Goal: Complete application form

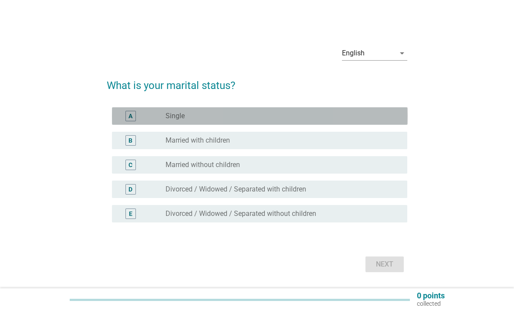
click at [375, 125] on div "A radio_button_unchecked Single" at bounding box center [260, 115] width 296 height 17
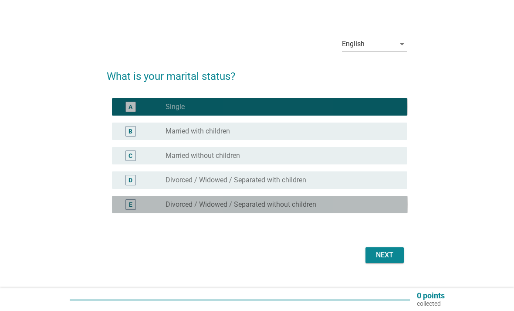
scroll to position [23, 0]
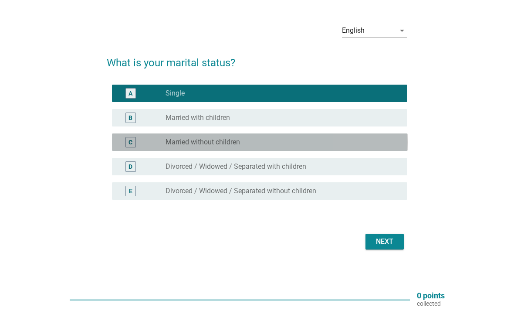
click at [369, 148] on div "C radio_button_unchecked Married without children" at bounding box center [260, 141] width 296 height 17
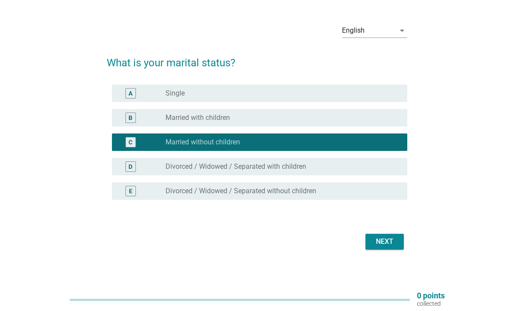
click at [377, 122] on div "radio_button_unchecked Married with children" at bounding box center [280, 117] width 228 height 9
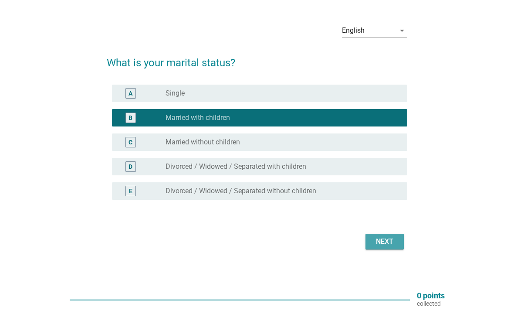
click at [394, 247] on div "Next" at bounding box center [384, 241] width 24 height 10
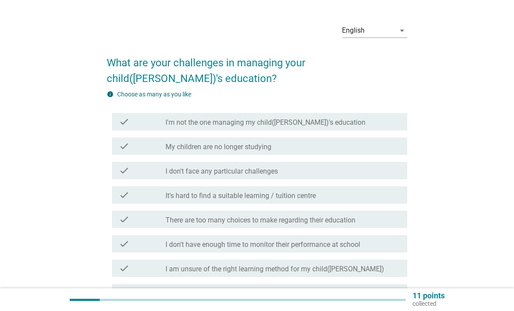
scroll to position [0, 0]
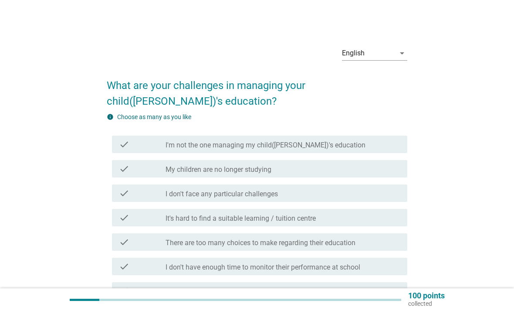
click at [371, 176] on div "check check_box_outline_blank My children are no longer studying" at bounding box center [260, 168] width 296 height 17
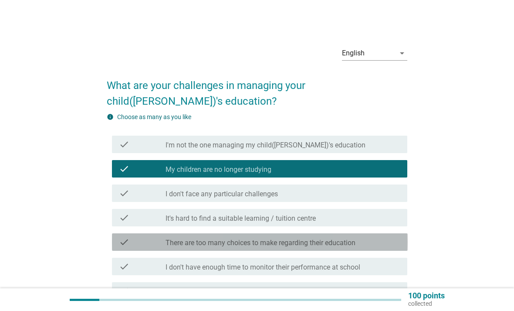
click at [355, 246] on label "There are too many choices to make regarding their education" at bounding box center [261, 242] width 190 height 9
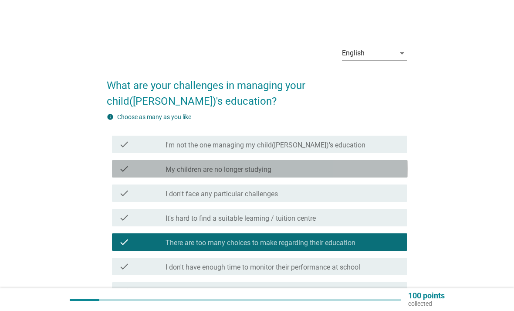
click at [375, 166] on div "check_box_outline_blank My children are no longer studying" at bounding box center [283, 168] width 235 height 10
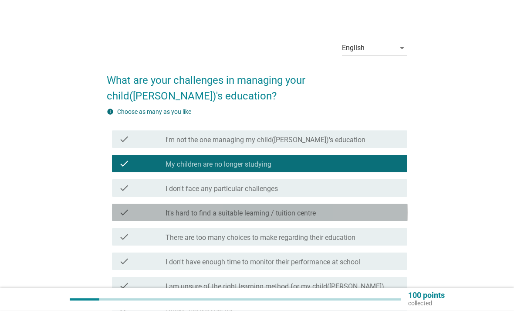
scroll to position [5, 0]
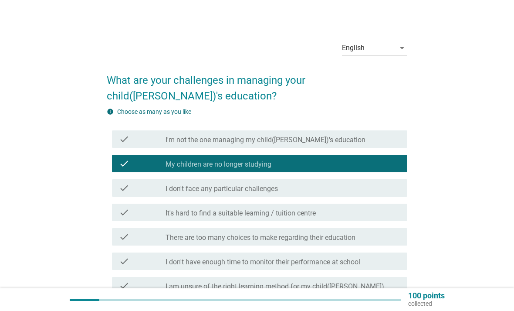
click at [362, 220] on div "check check_box_outline_blank It's hard to find a suitable learning / tuition c…" at bounding box center [260, 211] width 296 height 17
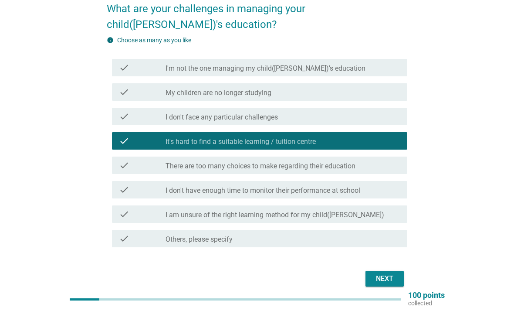
scroll to position [77, 0]
click at [389, 279] on div "Next" at bounding box center [384, 278] width 24 height 10
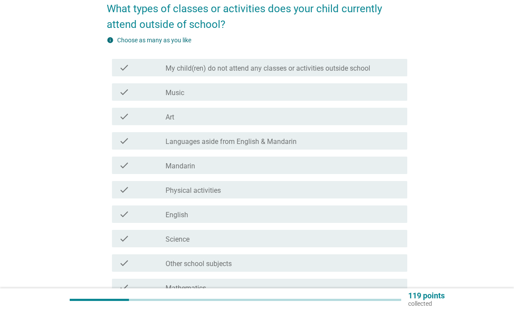
scroll to position [0, 0]
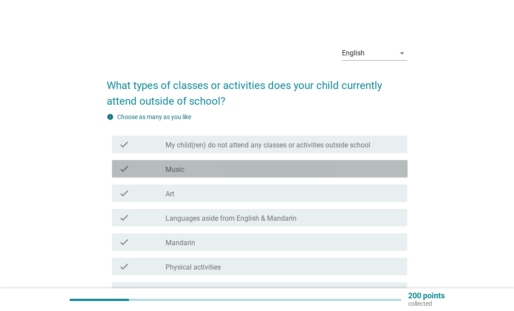
click at [369, 169] on div "check_box_outline_blank Music" at bounding box center [283, 168] width 235 height 10
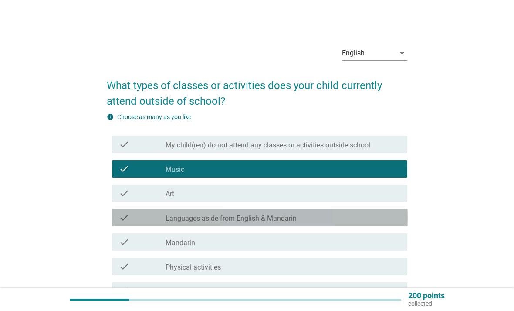
click at [357, 213] on div "check_box_outline_blank Languages aside from English & Mandarin" at bounding box center [283, 217] width 235 height 10
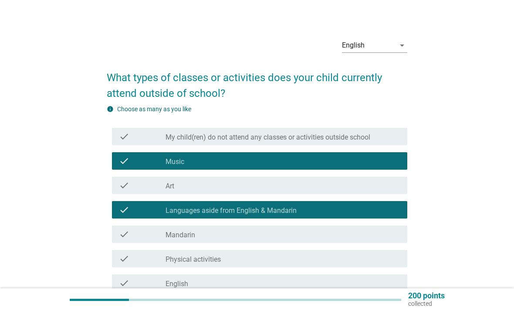
scroll to position [9, 0]
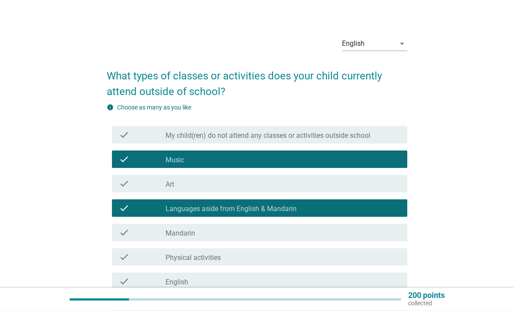
click at [294, 289] on div "check check_box_outline_blank English" at bounding box center [260, 281] width 296 height 17
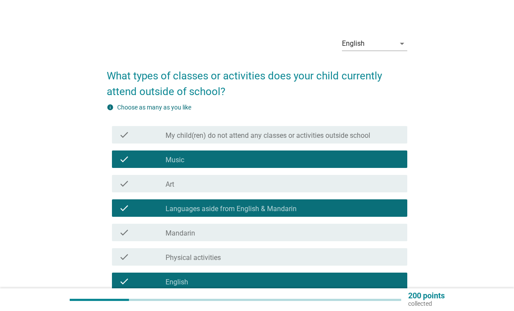
click at [268, 303] on div "check_box_outline_blank Science" at bounding box center [283, 305] width 235 height 10
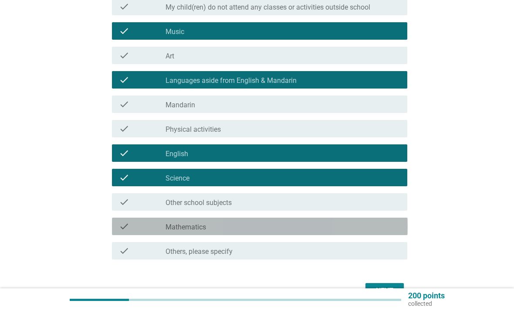
click at [357, 232] on div "check check_box_outline_blank Mathematics" at bounding box center [260, 225] width 296 height 17
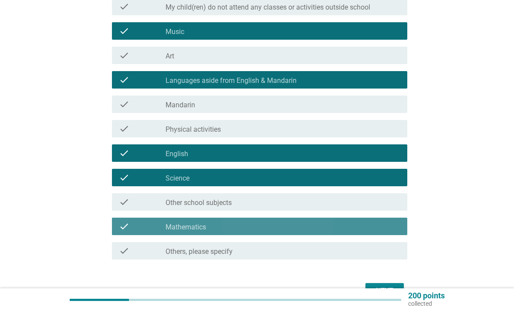
scroll to position [162, 0]
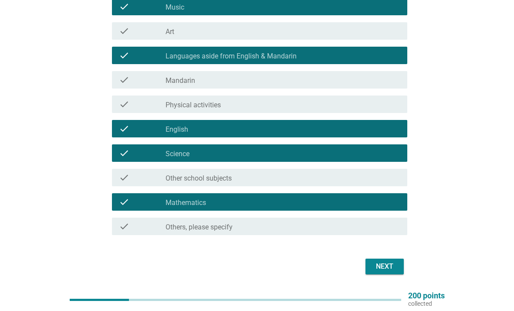
click at [392, 274] on button "Next" at bounding box center [384, 266] width 38 height 16
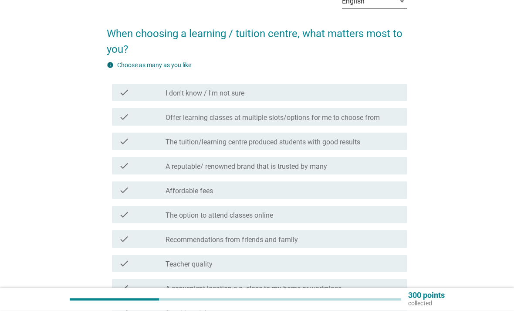
scroll to position [52, 0]
click at [368, 118] on label "Offer learning classes at multiple slots/options for me to choose from" at bounding box center [273, 117] width 214 height 9
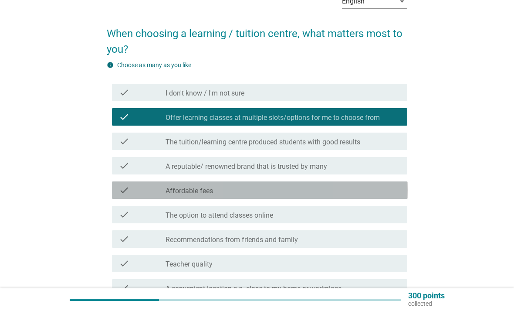
click at [327, 193] on div "check_box_outline_blank Affordable fees" at bounding box center [283, 190] width 235 height 10
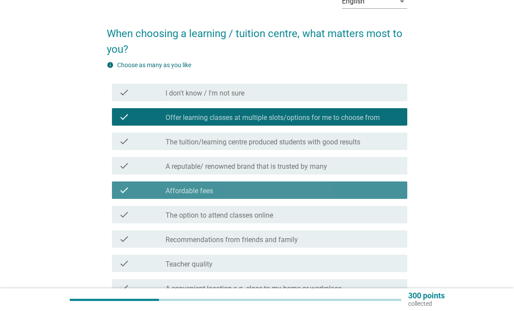
click at [349, 158] on div "check check_box_outline_blank A reputable/ renowned brand that is trusted by ma…" at bounding box center [260, 165] width 296 height 17
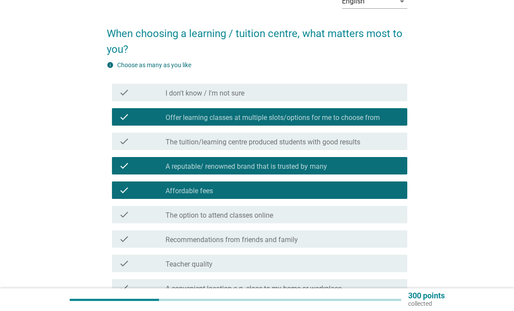
click at [330, 255] on div "check check_box_outline_blank Teacher quality" at bounding box center [260, 262] width 296 height 17
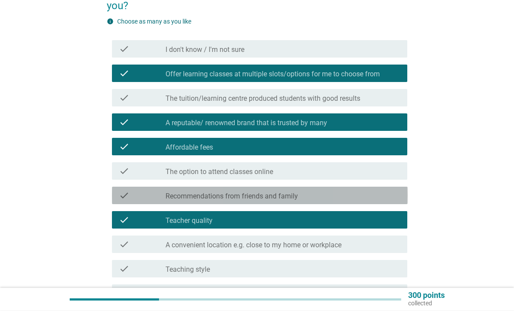
scroll to position [95, 0]
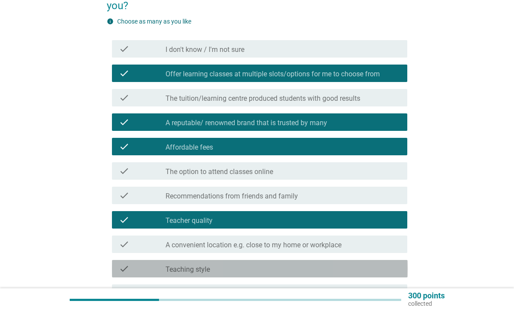
click at [308, 270] on div "check_box_outline_blank Teaching style" at bounding box center [283, 268] width 235 height 10
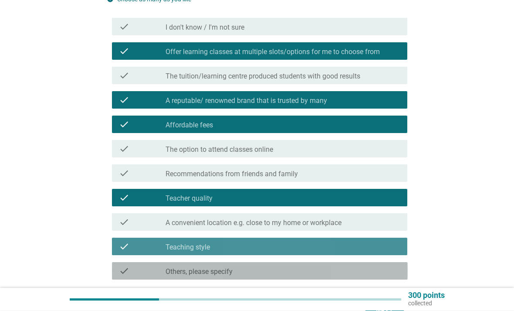
scroll to position [162, 0]
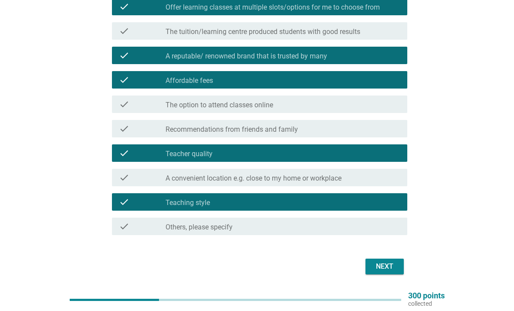
click at [389, 267] on div "Next" at bounding box center [384, 266] width 24 height 10
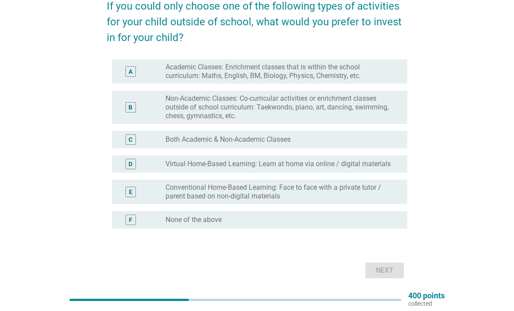
scroll to position [78, 0]
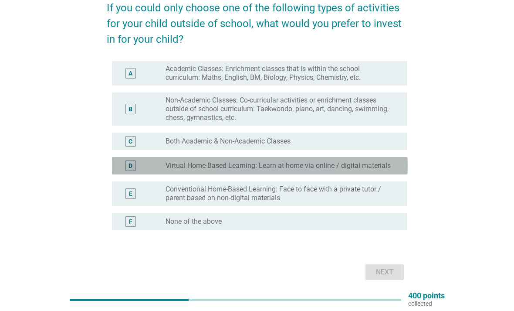
click at [357, 161] on label "Virtual Home-Based Learning: Learn at home via online / digital materials" at bounding box center [278, 165] width 225 height 9
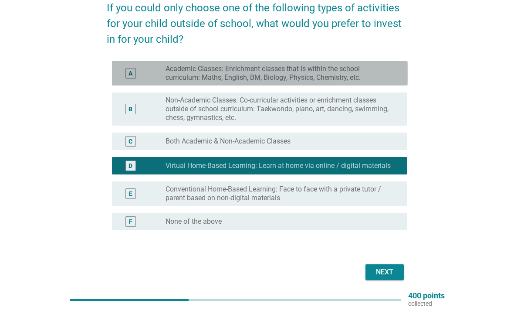
click at [378, 76] on label "Academic Classes: Enrichment classes that is within the school curriculum: Math…" at bounding box center [280, 72] width 228 height 17
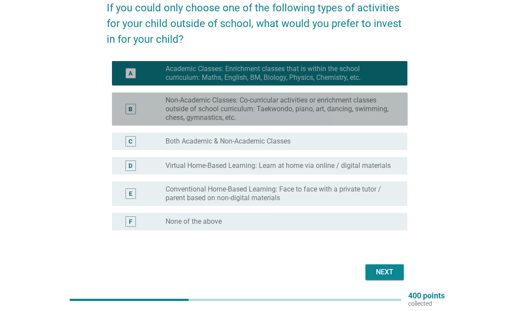
click at [367, 110] on label "Non-Academic Classes: Co-curricular activities or enrichment classes outside of…" at bounding box center [280, 109] width 228 height 26
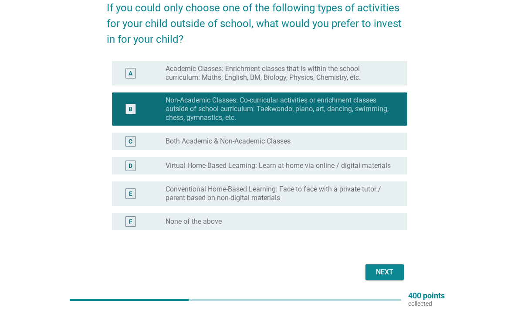
click at [389, 273] on div "Next" at bounding box center [384, 272] width 24 height 10
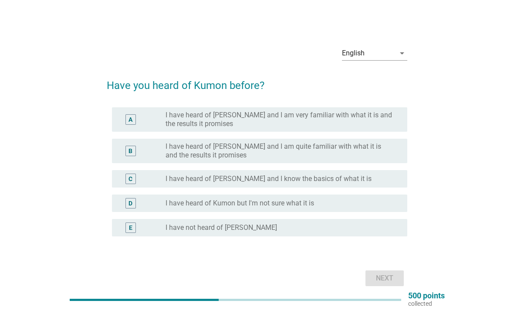
click at [368, 187] on div "C radio_button_unchecked I have heard of [PERSON_NAME] and I know the basics of…" at bounding box center [260, 178] width 296 height 17
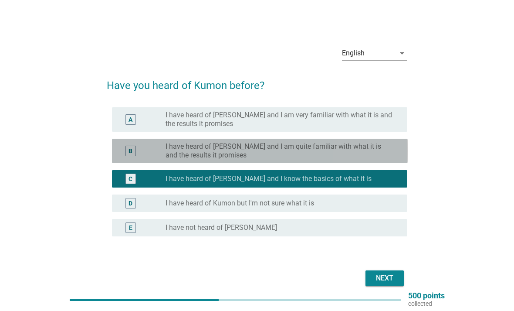
click at [370, 156] on label "I have heard of [PERSON_NAME] and I am quite familiar with what it is and the r…" at bounding box center [280, 150] width 228 height 17
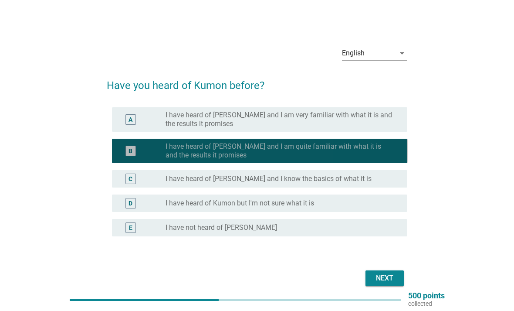
click at [377, 126] on label "I have heard of [PERSON_NAME] and I am very familiar with what it is and the re…" at bounding box center [280, 119] width 228 height 17
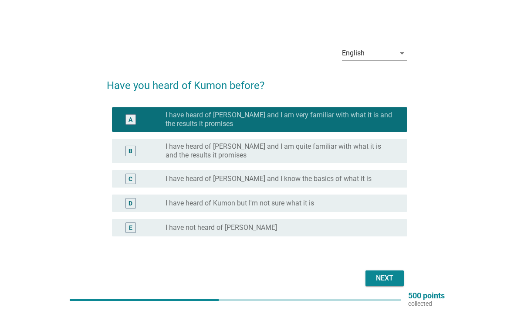
click at [388, 281] on div "Next" at bounding box center [384, 278] width 24 height 10
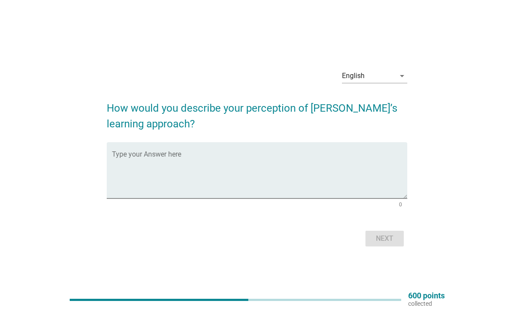
click at [376, 186] on textarea "Type your Answer here" at bounding box center [260, 175] width 296 height 46
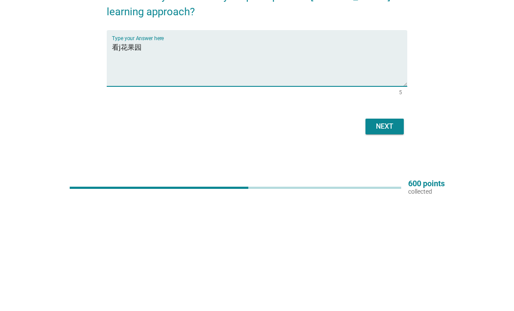
type textarea "看j花果园"
click at [398, 230] on button "Next" at bounding box center [384, 238] width 38 height 16
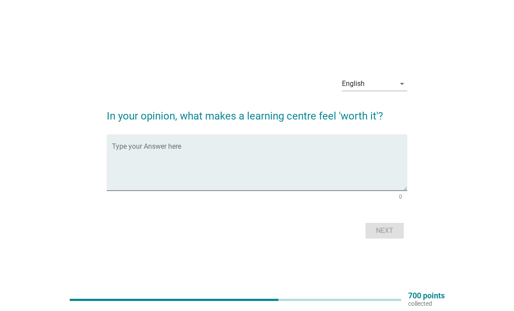
click at [335, 173] on textarea "Type your Answer here" at bounding box center [260, 168] width 296 height 46
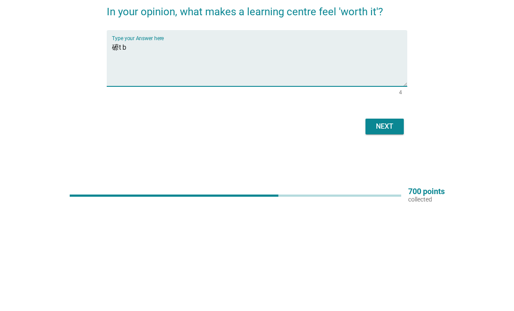
type textarea "礤t b"
click at [380, 127] on form "In your opinion, what makes a learning centre feel 'worth it'? Type your Answer…" at bounding box center [257, 170] width 301 height 142
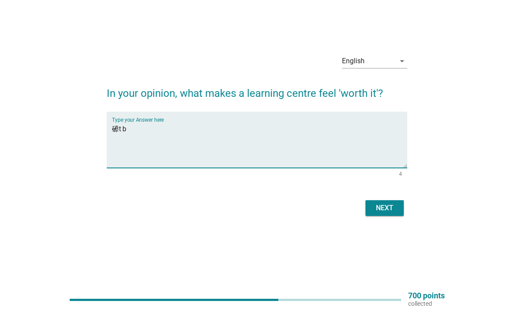
click at [393, 213] on div "Next" at bounding box center [384, 208] width 24 height 10
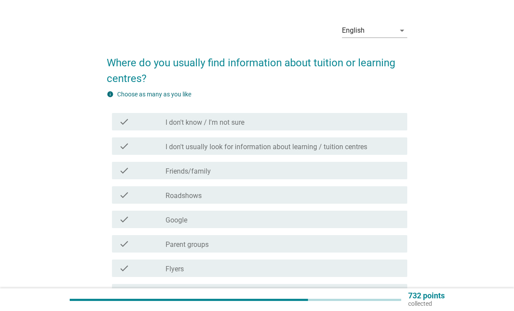
scroll to position [0, 0]
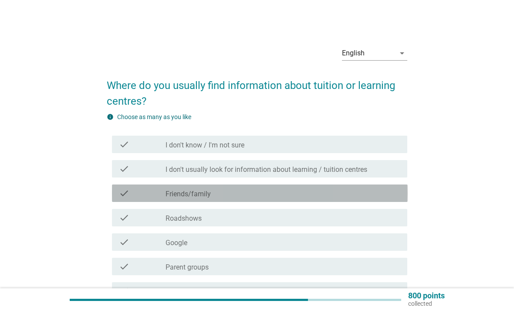
click at [361, 196] on div "check_box_outline_blank Friends/family" at bounding box center [283, 193] width 235 height 10
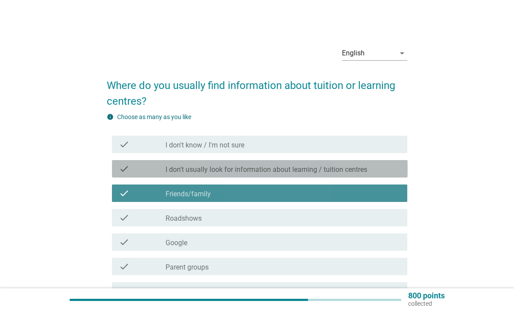
click at [365, 166] on label "I don't usually look for information about learning / tuition centres" at bounding box center [267, 169] width 202 height 9
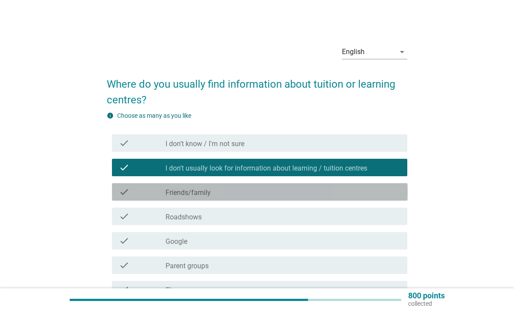
scroll to position [3, 0]
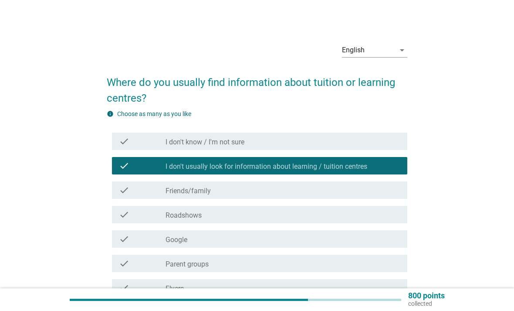
click at [344, 247] on div "check check_box_outline_blank Google" at bounding box center [260, 238] width 296 height 17
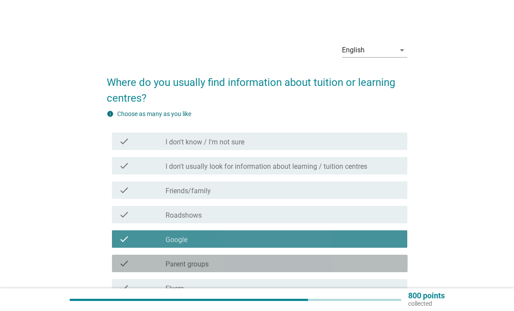
click at [345, 271] on div "check check_box_outline_blank Parent groups" at bounding box center [260, 262] width 296 height 17
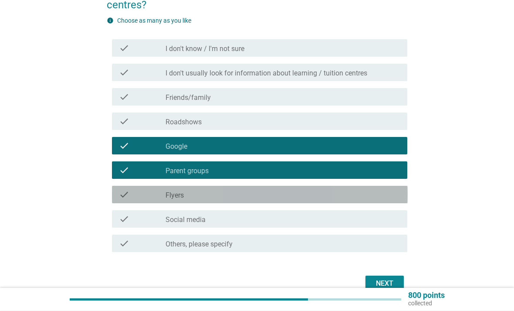
scroll to position [98, 0]
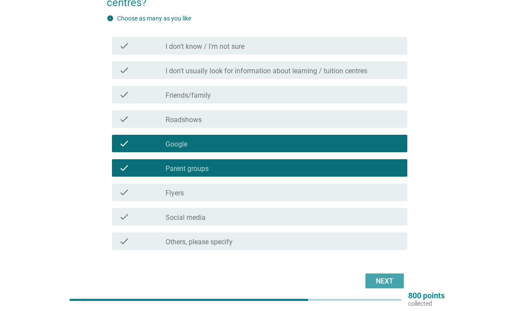
click at [388, 284] on div "Next" at bounding box center [384, 281] width 24 height 10
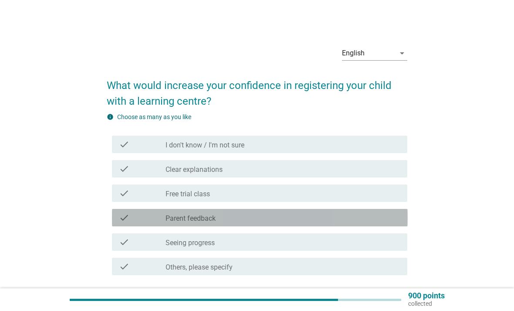
click at [373, 210] on div "check check_box_outline_blank Parent feedback" at bounding box center [260, 217] width 296 height 17
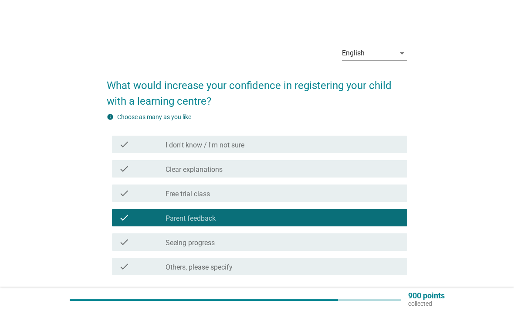
click at [373, 176] on div "check check_box_outline_blank Clear explanations" at bounding box center [260, 168] width 296 height 17
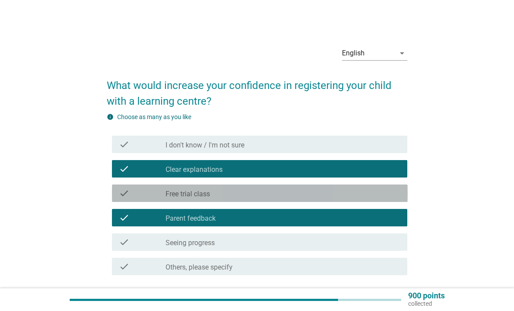
click at [362, 194] on div "check_box_outline_blank Free trial class" at bounding box center [283, 193] width 235 height 10
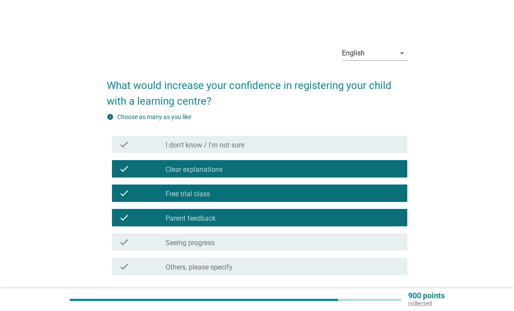
click at [386, 305] on div "Next" at bounding box center [384, 306] width 24 height 10
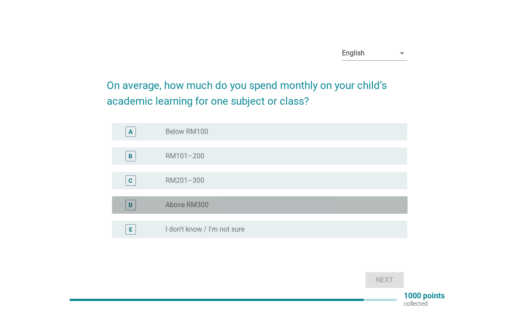
click at [376, 208] on div "radio_button_unchecked Above RM300" at bounding box center [280, 204] width 228 height 9
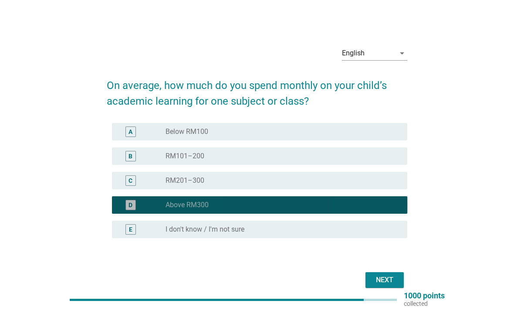
click at [393, 288] on button "Next" at bounding box center [384, 280] width 38 height 16
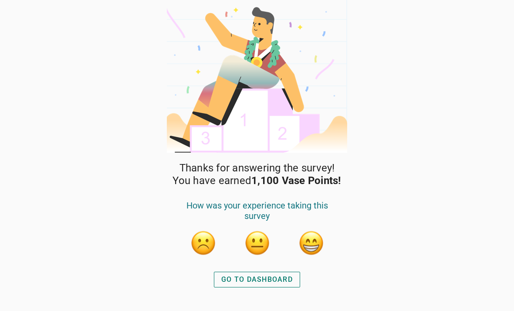
click at [271, 285] on button "GO TO DASHBOARD" at bounding box center [257, 279] width 86 height 16
